Goal: Use online tool/utility

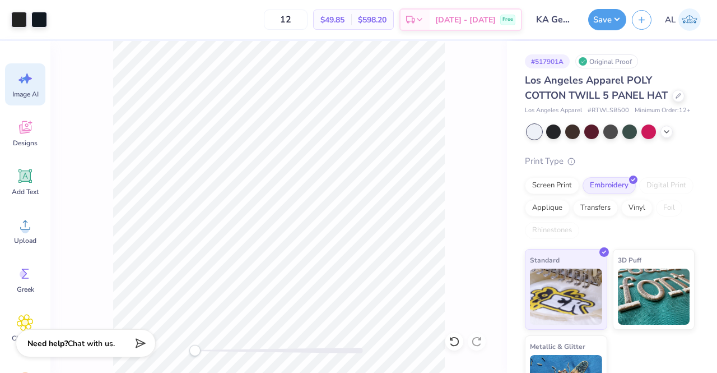
scroll to position [52, 0]
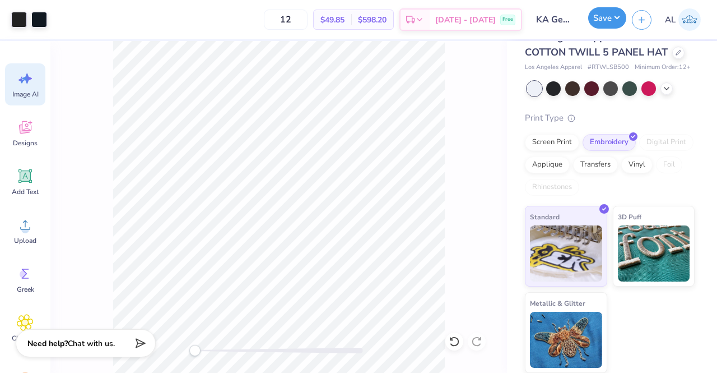
click at [608, 28] on button "Save" at bounding box center [607, 17] width 38 height 21
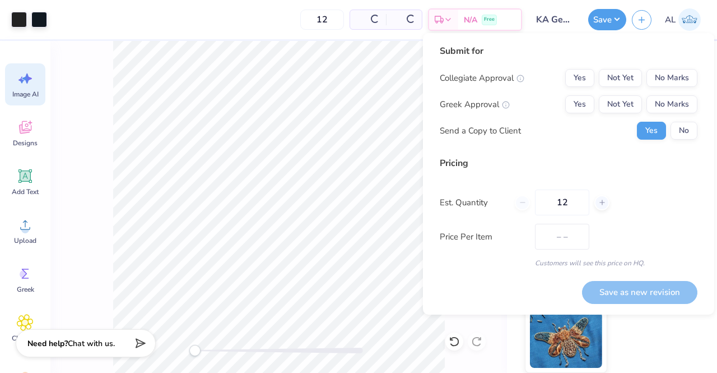
type input "$58.23"
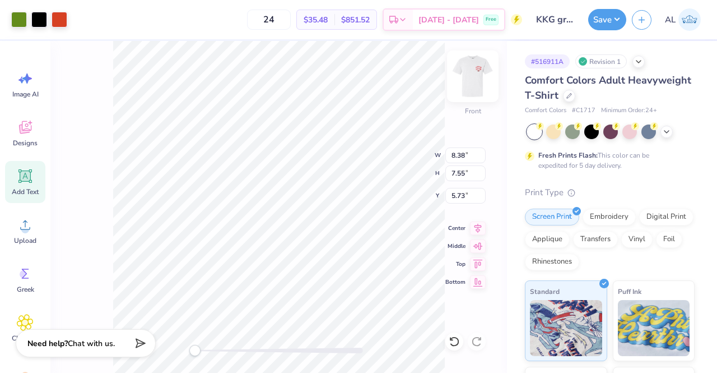
click at [474, 78] on img at bounding box center [473, 76] width 45 height 45
